Goal: Transaction & Acquisition: Download file/media

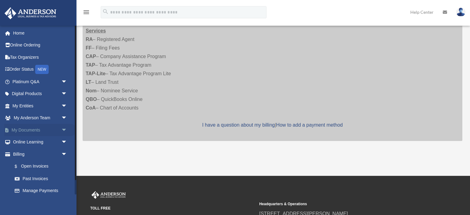
click at [26, 132] on link "My Documents arrow_drop_down" at bounding box center [40, 130] width 72 height 12
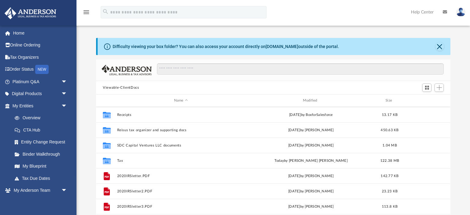
scroll to position [62, 0]
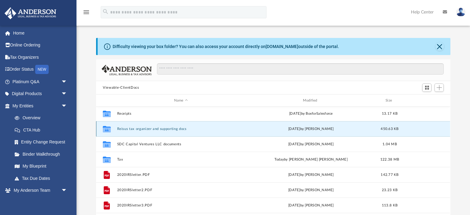
click at [127, 131] on button "Reisus tax organizer and supporting docs" at bounding box center [181, 129] width 128 height 4
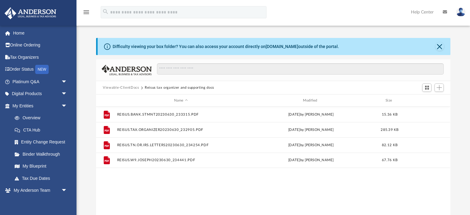
scroll to position [0, 0]
click at [117, 87] on button "Viewable-ClientDocs" at bounding box center [121, 88] width 36 height 6
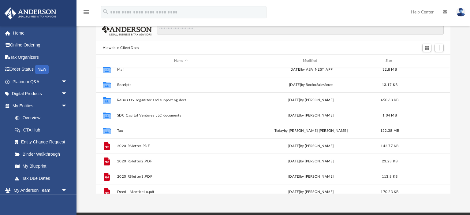
scroll to position [53, 0]
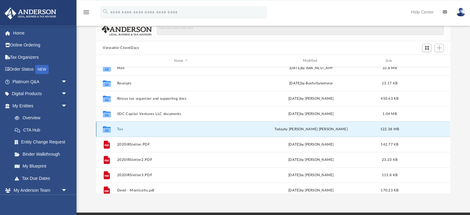
click at [120, 129] on button "Tax" at bounding box center [181, 129] width 128 height 4
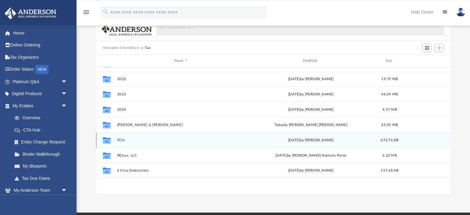
scroll to position [0, 0]
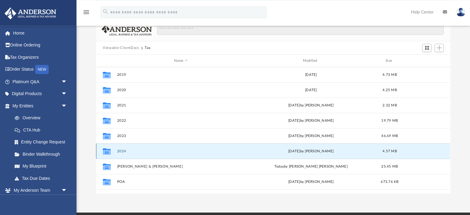
click at [122, 150] on button "2024" at bounding box center [181, 151] width 128 height 4
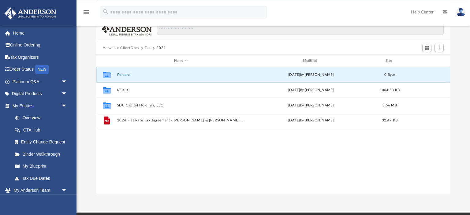
click at [122, 75] on button "Personal" at bounding box center [181, 75] width 128 height 4
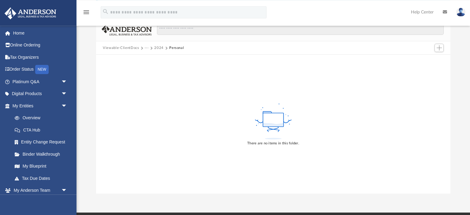
click at [158, 47] on button "2024" at bounding box center [158, 48] width 9 height 6
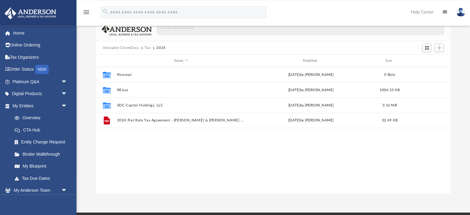
scroll to position [139, 354]
click at [147, 48] on button "Tax" at bounding box center [148, 48] width 6 height 6
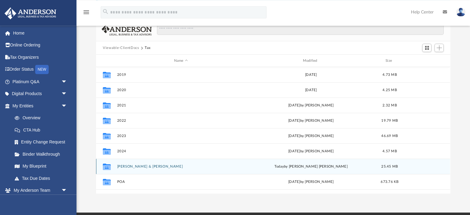
click at [127, 164] on div "Collaborated Folder [PERSON_NAME] & [PERSON_NAME] [DATE] by [PERSON_NAME] [PERS…" at bounding box center [273, 166] width 354 height 15
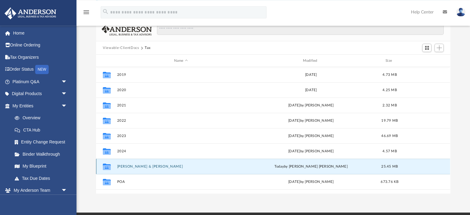
click at [126, 167] on button "[PERSON_NAME] & [PERSON_NAME]" at bounding box center [181, 167] width 128 height 4
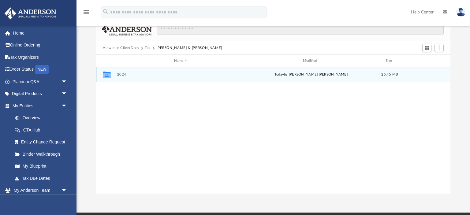
click at [121, 73] on button "2024" at bounding box center [181, 75] width 128 height 4
click at [121, 73] on button "Digital Tax Organizer" at bounding box center [181, 75] width 128 height 4
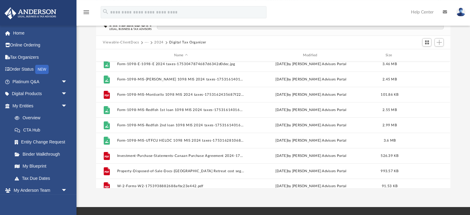
scroll to position [118, 0]
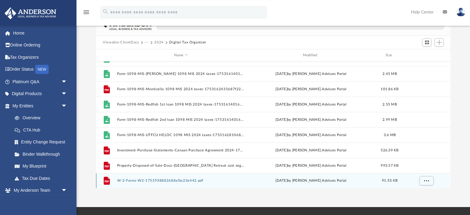
click at [132, 181] on button "W-2-Forms-W2-1753938882688afbc23e442.pdf" at bounding box center [181, 181] width 128 height 4
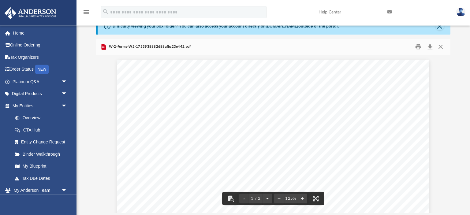
scroll to position [0, 0]
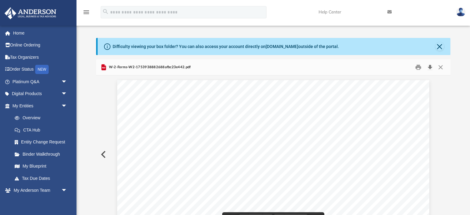
click at [430, 67] on button "Download" at bounding box center [430, 67] width 11 height 9
